Goal: Find specific page/section: Find specific page/section

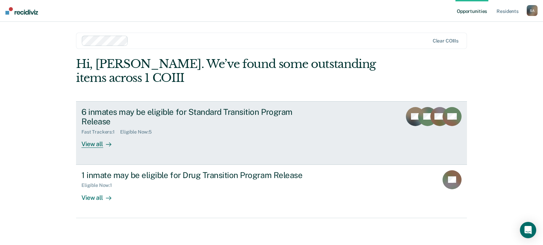
click at [92, 145] on div "View all" at bounding box center [101, 141] width 38 height 13
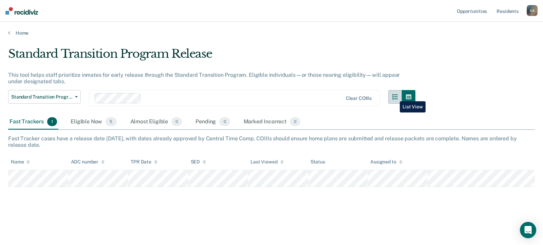
click at [395, 96] on icon "button" at bounding box center [395, 96] width 5 height 5
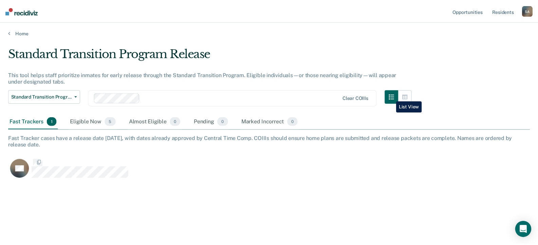
scroll to position [142, 522]
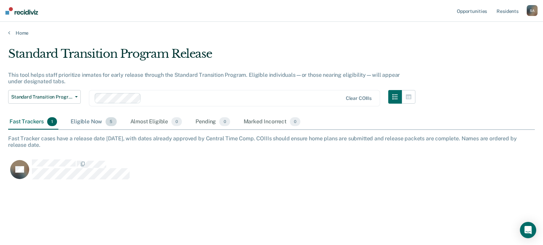
click at [86, 122] on div "Eligible Now 5" at bounding box center [93, 121] width 49 height 15
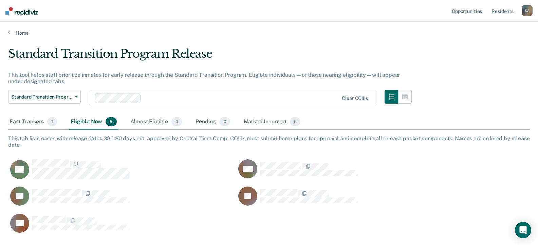
scroll to position [186, 517]
click at [406, 98] on button "button" at bounding box center [405, 97] width 14 height 14
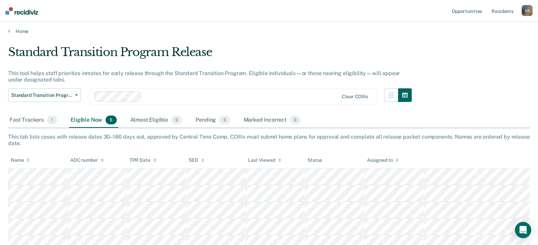
scroll to position [0, 0]
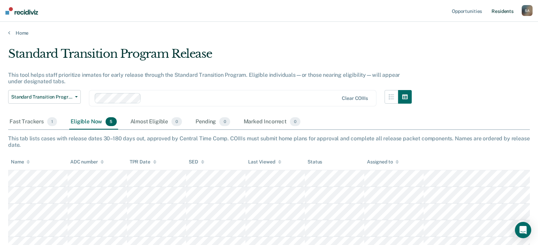
click at [500, 10] on link "Resident s" at bounding box center [502, 11] width 25 height 22
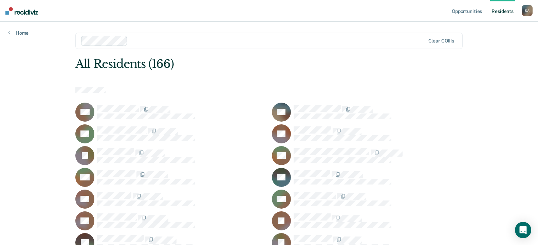
scroll to position [986, 0]
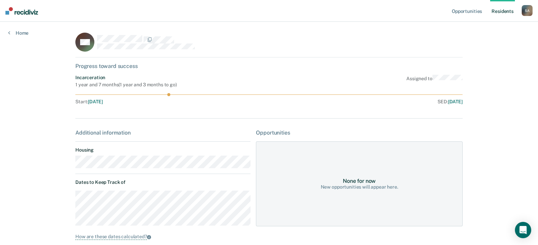
scroll to position [34, 0]
